Goal: Information Seeking & Learning: Learn about a topic

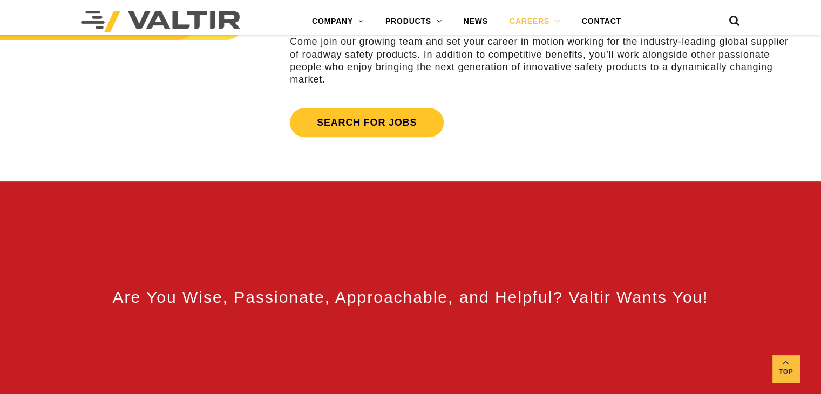
scroll to position [445, 0]
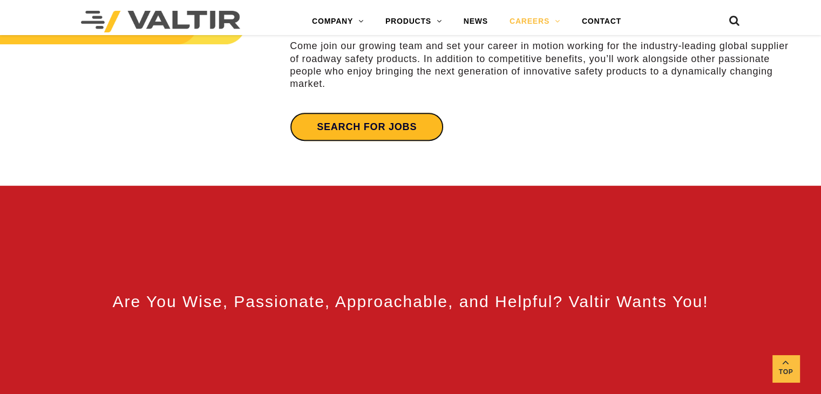
click at [383, 131] on link "Search for jobs" at bounding box center [367, 126] width 154 height 29
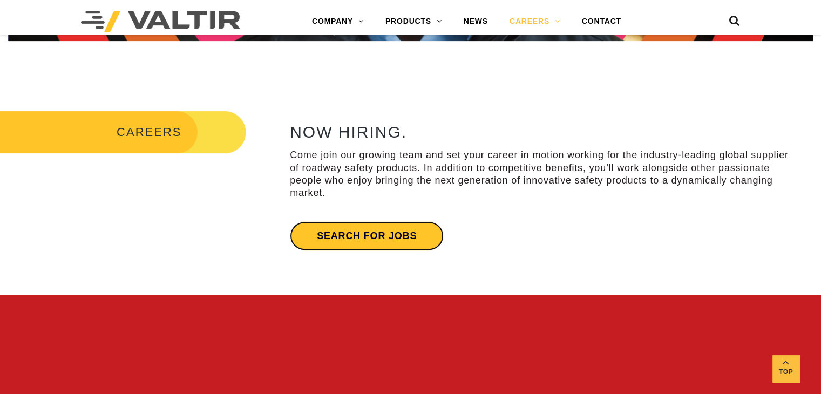
scroll to position [336, 0]
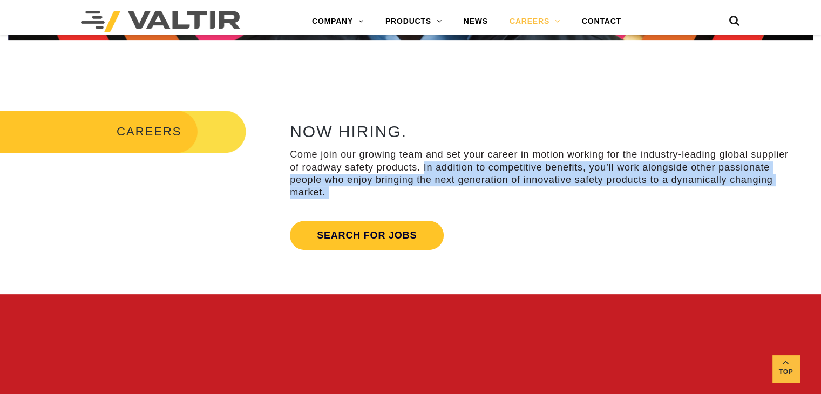
drag, startPoint x: 439, startPoint y: 200, endPoint x: 423, endPoint y: 168, distance: 35.0
click at [423, 168] on div "NOW HIRING. Come join our growing team and set your career in motion working fo…" at bounding box center [541, 189] width 502 height 133
copy article "In addition to competitive benefits, you’ll work alongside other passionate peo…"
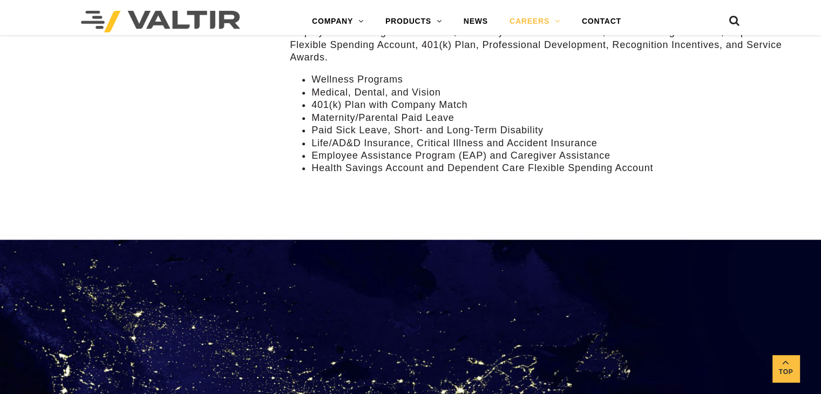
scroll to position [991, 0]
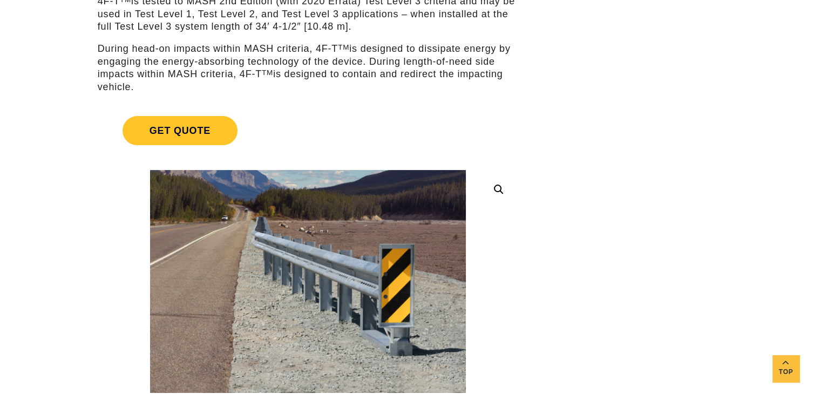
scroll to position [246, 0]
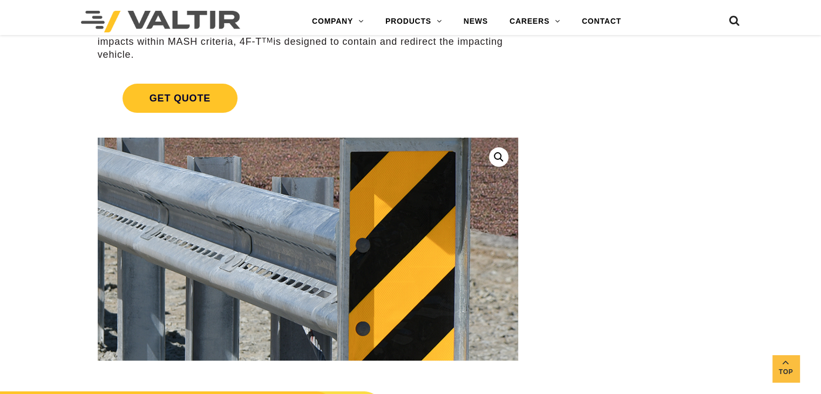
click at [438, 240] on img at bounding box center [77, 273] width 1166 height 824
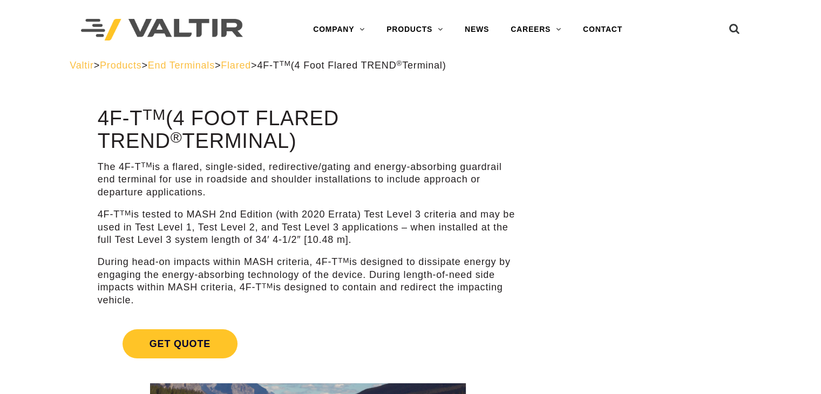
scroll to position [0, 0]
drag, startPoint x: 119, startPoint y: 167, endPoint x: 151, endPoint y: 168, distance: 31.9
click at [151, 168] on p "The 4F-T TM is a flared, single-sided, redirective/gating and energy-absorbing …" at bounding box center [308, 180] width 421 height 38
copy p "4F-T TM"
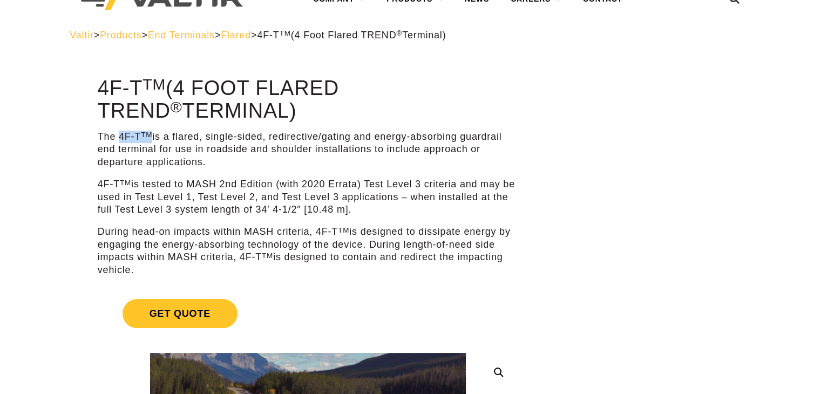
scroll to position [30, 0]
click at [262, 100] on h1 "4F-T TM (4 Foot Flared TREND ® Terminal)" at bounding box center [308, 99] width 421 height 45
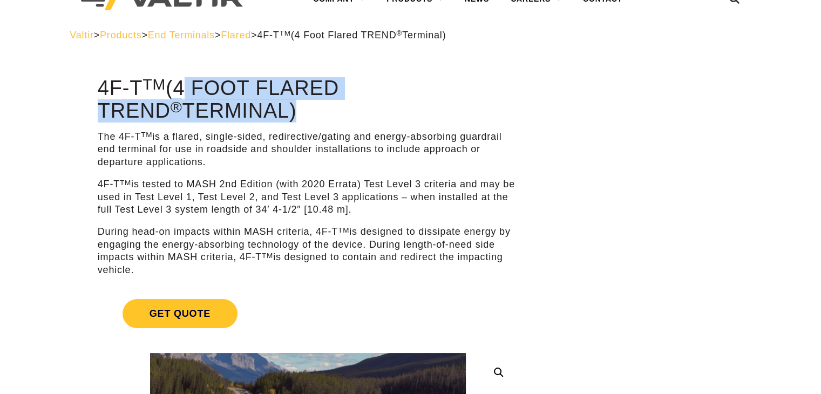
drag, startPoint x: 181, startPoint y: 89, endPoint x: 201, endPoint y: 118, distance: 34.6
click at [201, 118] on h1 "4F-T TM (4 Foot Flared TREND ® Terminal)" at bounding box center [308, 99] width 421 height 45
copy h1 "4 Foot Flared TREND ® Terminal"
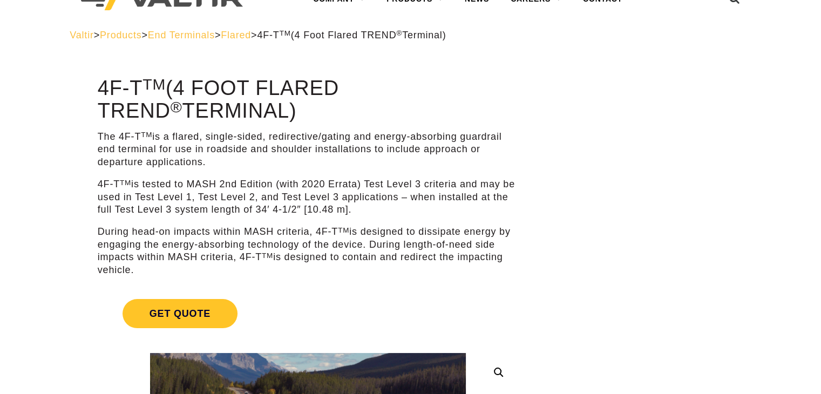
click at [337, 202] on p "4F-T TM is tested to MASH 2nd Edition (with 2020 Errata) Test Level 3 criteria …" at bounding box center [308, 197] width 421 height 38
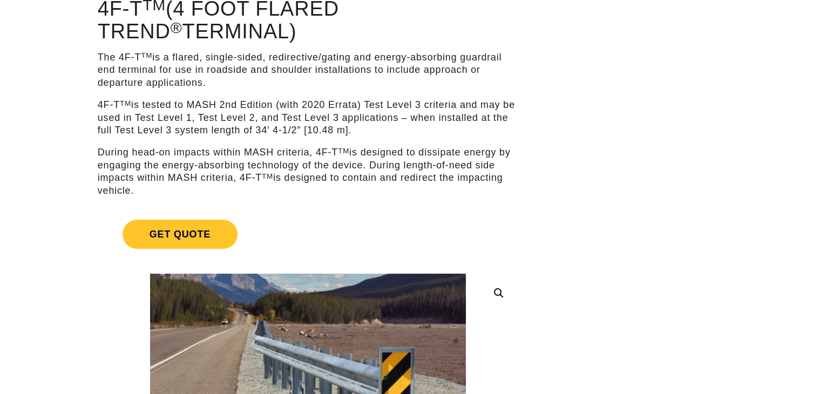
scroll to position [0, 0]
